Goal: Information Seeking & Learning: Learn about a topic

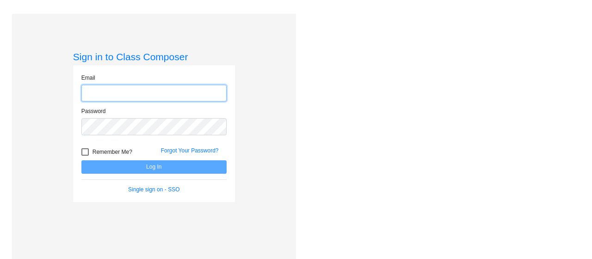
type input "[EMAIL_ADDRESS][DOMAIN_NAME]"
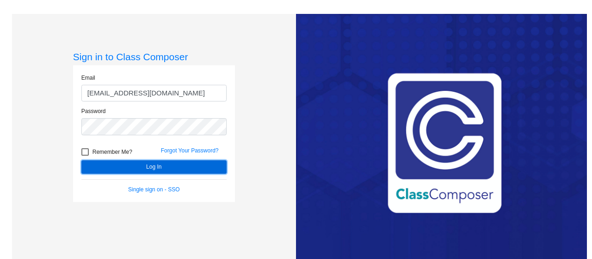
click at [142, 164] on button "Log In" at bounding box center [153, 166] width 145 height 13
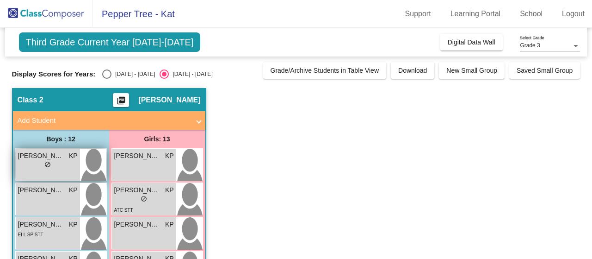
click at [61, 162] on div "lock do_not_disturb_alt" at bounding box center [48, 166] width 60 height 10
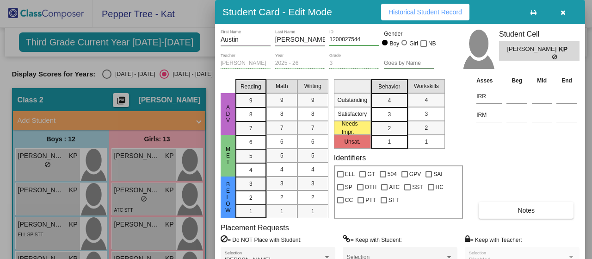
click at [566, 12] on button "button" at bounding box center [563, 12] width 30 height 17
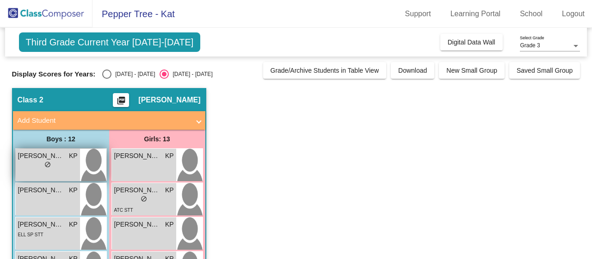
click at [93, 160] on img at bounding box center [93, 165] width 26 height 32
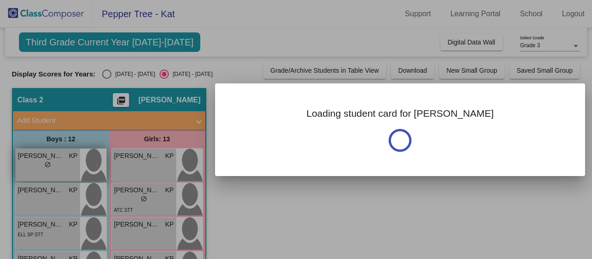
click at [93, 160] on div at bounding box center [296, 129] width 592 height 259
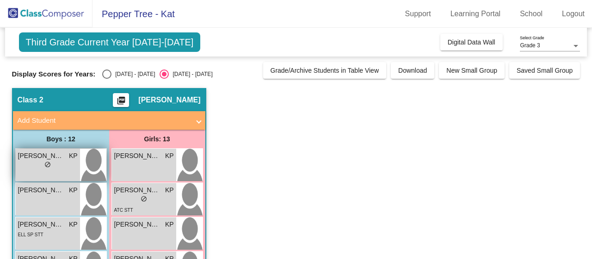
click at [93, 160] on img at bounding box center [93, 165] width 26 height 32
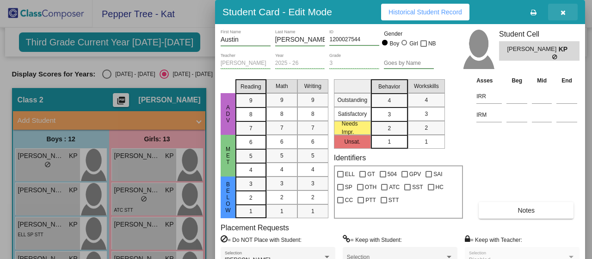
click at [565, 16] on button "button" at bounding box center [563, 12] width 30 height 17
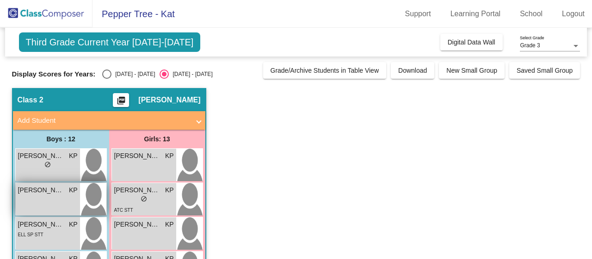
click at [52, 191] on span "[PERSON_NAME] [PERSON_NAME]" at bounding box center [41, 190] width 46 height 10
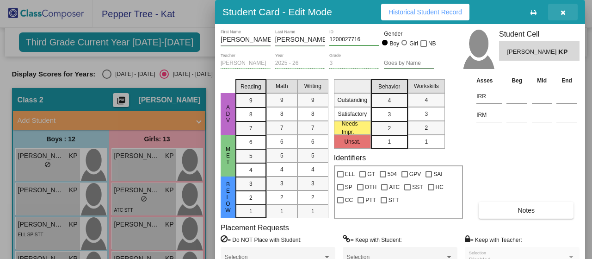
click at [564, 12] on icon "button" at bounding box center [563, 12] width 5 height 6
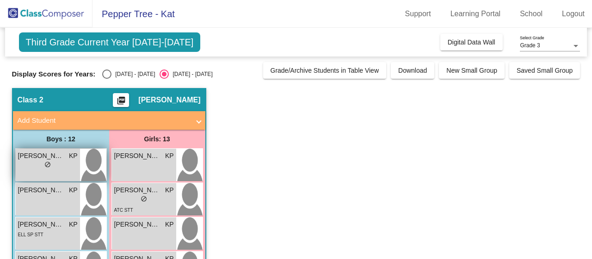
click at [60, 155] on span "[PERSON_NAME]" at bounding box center [41, 156] width 46 height 10
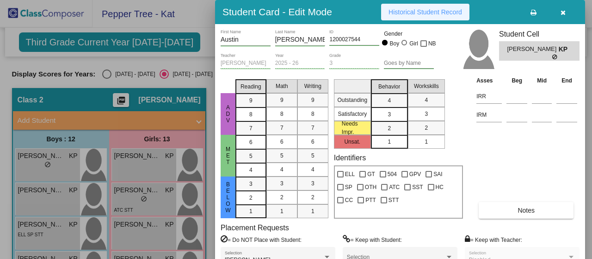
click at [421, 13] on span "Historical Student Record" at bounding box center [426, 11] width 74 height 7
